Goal: Use online tool/utility: Use online tool/utility

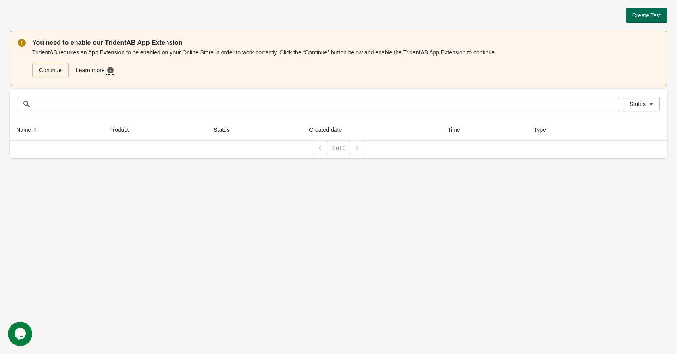
click at [633, 16] on span "Create Test" at bounding box center [646, 15] width 29 height 6
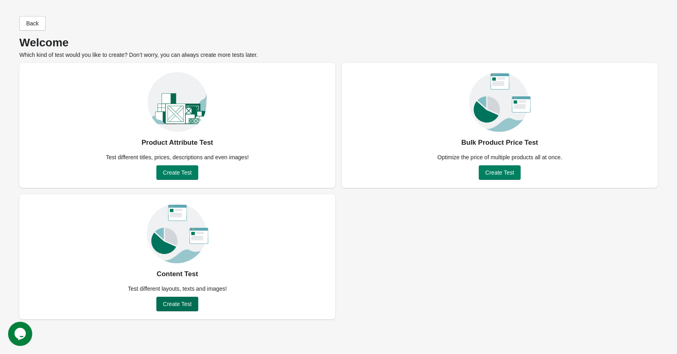
click at [181, 305] on span "Create Test" at bounding box center [177, 304] width 29 height 6
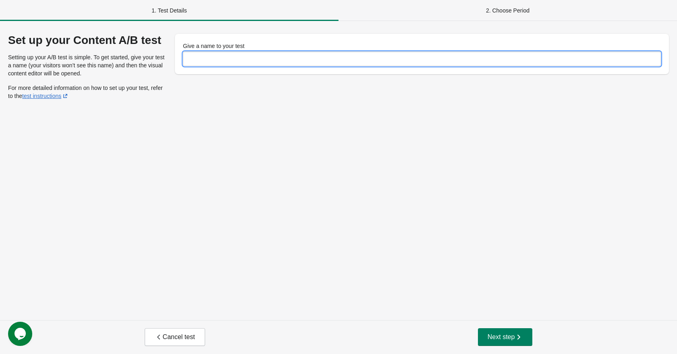
click at [223, 64] on input "Give a name to your test" at bounding box center [422, 59] width 478 height 15
type input "******"
click at [487, 333] on span "Next step" at bounding box center [504, 337] width 35 height 8
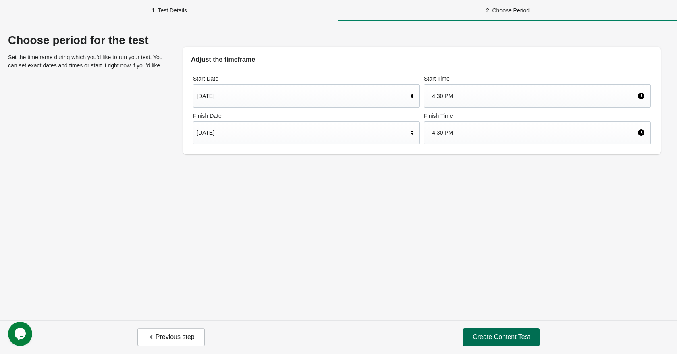
click at [487, 333] on span "Create Content Test" at bounding box center [501, 337] width 57 height 8
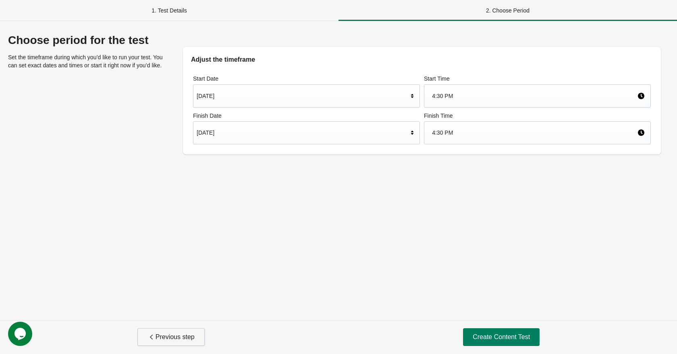
click at [184, 333] on span "Previous step" at bounding box center [170, 337] width 47 height 8
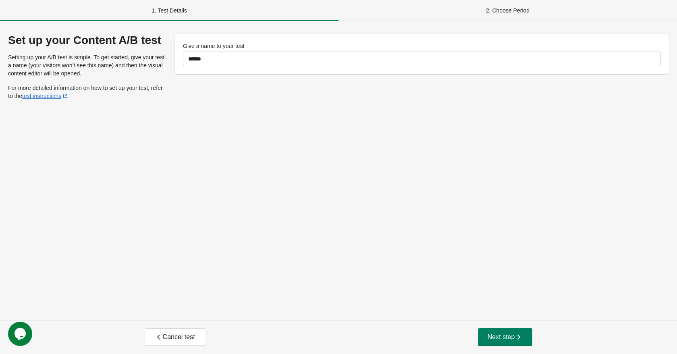
click at [184, 333] on span "Cancel test" at bounding box center [175, 337] width 40 height 8
